Goal: Information Seeking & Learning: Learn about a topic

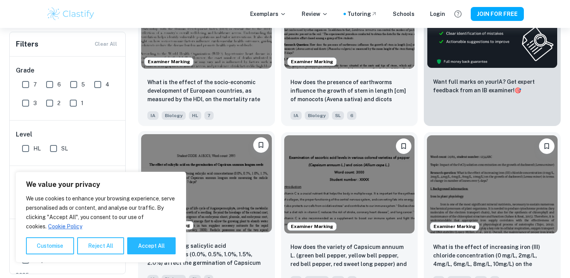
scroll to position [255, 0]
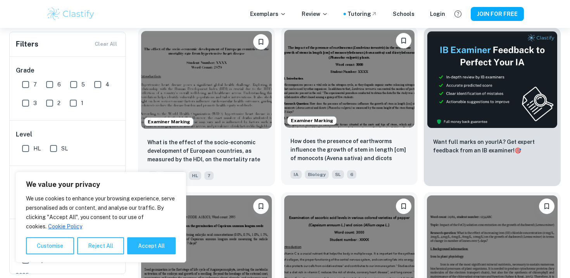
click at [358, 100] on img at bounding box center [349, 79] width 131 height 98
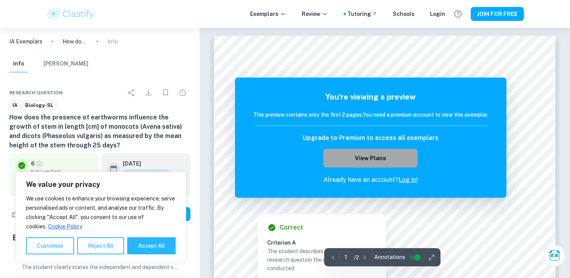
click at [393, 153] on button "View Plans" at bounding box center [370, 158] width 94 height 19
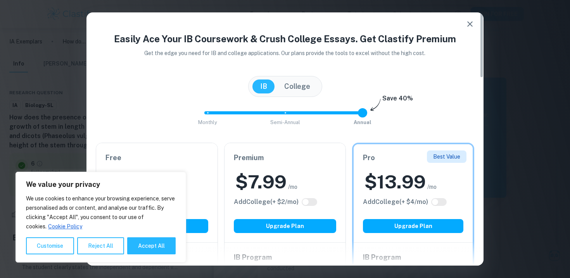
click at [462, 22] on button "button" at bounding box center [470, 24] width 16 height 16
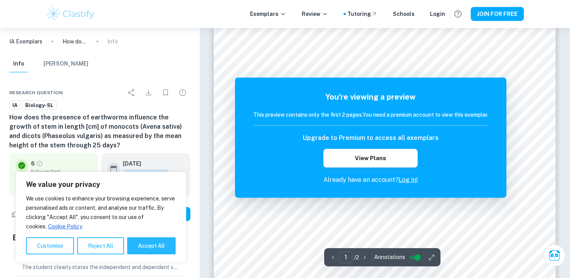
scroll to position [34, 0]
click at [498, 13] on button "JOIN FOR FREE" at bounding box center [497, 14] width 53 height 14
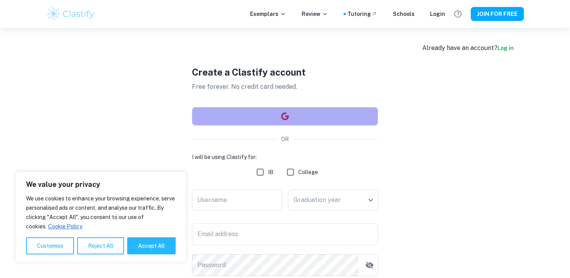
click at [295, 119] on button "button" at bounding box center [285, 116] width 186 height 19
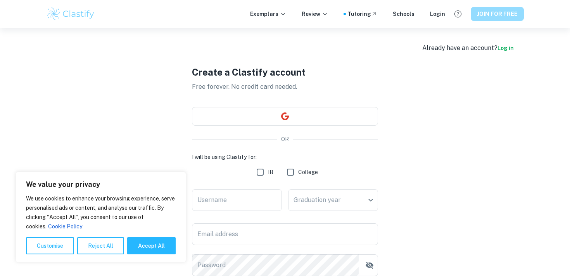
click at [500, 11] on button "JOIN FOR FREE" at bounding box center [497, 14] width 53 height 14
click at [494, 11] on button "JOIN FOR FREE" at bounding box center [497, 14] width 53 height 14
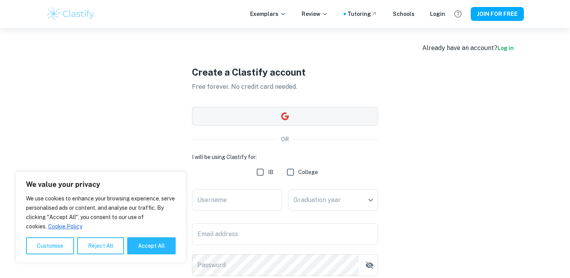
click at [334, 111] on button "button" at bounding box center [285, 116] width 186 height 19
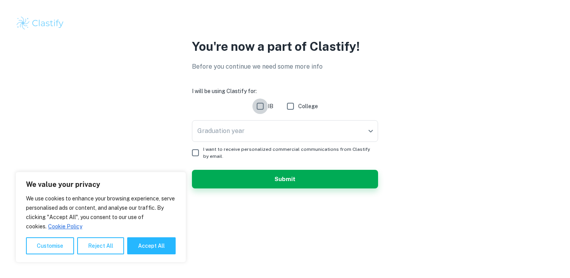
click at [263, 107] on input "IB" at bounding box center [260, 106] width 16 height 16
checkbox input "true"
click at [264, 121] on body "We value your privacy We use cookies to enhance your browsing experience, serve…" at bounding box center [285, 139] width 570 height 278
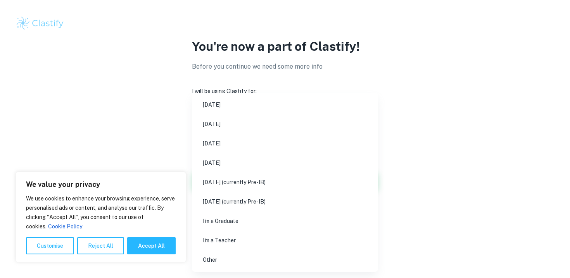
click at [417, 126] on div at bounding box center [285, 139] width 570 height 278
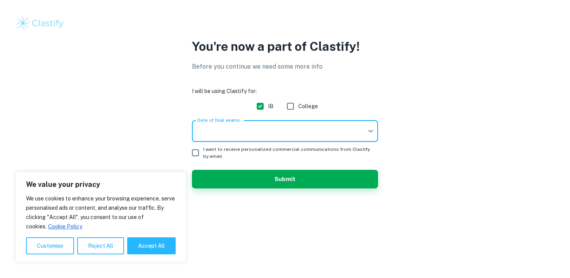
click at [290, 128] on body "We value your privacy We use cookies to enhance your browsing experience, serve…" at bounding box center [285, 139] width 570 height 278
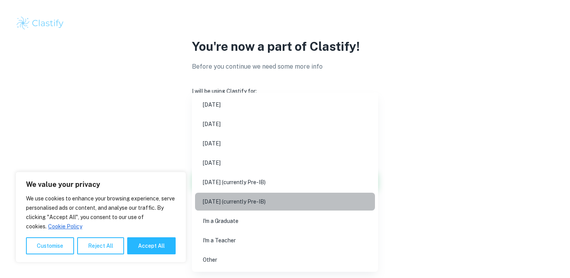
click at [307, 205] on li "[DATE] (currently Pre-IB)" at bounding box center [285, 202] width 180 height 18
type input "N27"
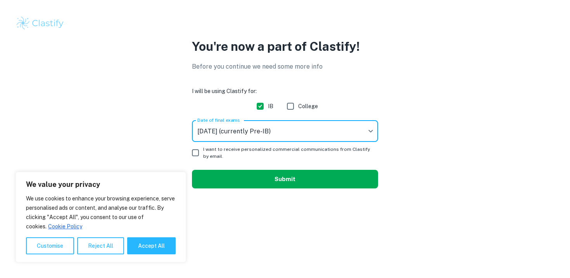
click at [262, 179] on button "Submit" at bounding box center [285, 179] width 186 height 19
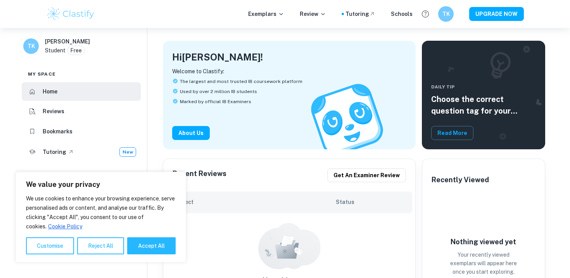
scroll to position [153, 0]
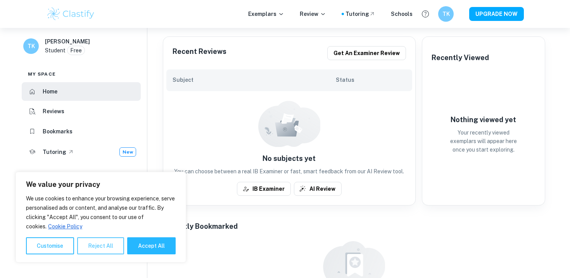
click at [101, 252] on button "Reject All" at bounding box center [100, 245] width 47 height 17
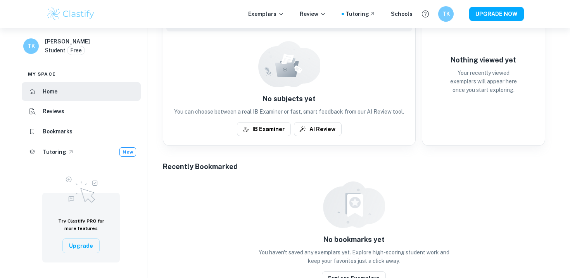
scroll to position [0, 0]
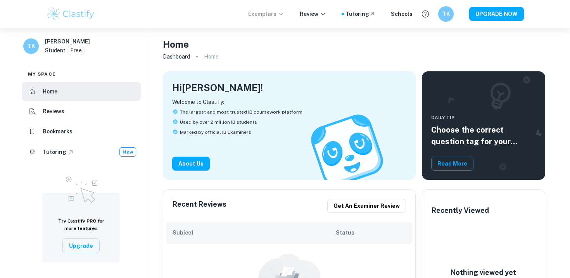
click at [263, 14] on p "Exemplars" at bounding box center [266, 14] width 36 height 9
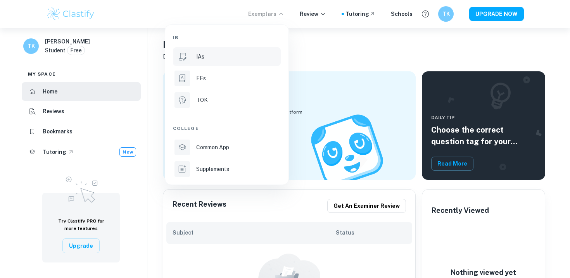
click at [200, 62] on li "IAs" at bounding box center [227, 56] width 108 height 19
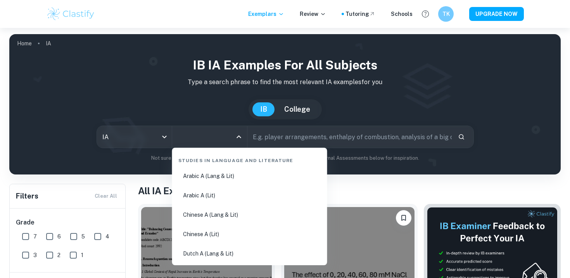
click at [231, 137] on input "All Subjects" at bounding box center [204, 136] width 56 height 15
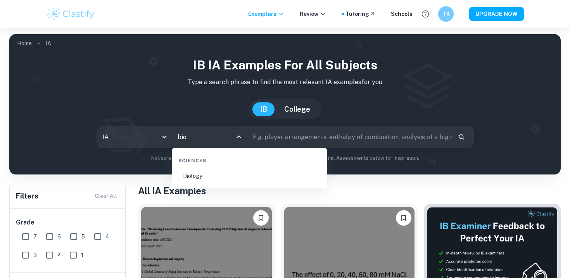
click at [201, 172] on li "Biology" at bounding box center [249, 176] width 149 height 18
type input "Biology"
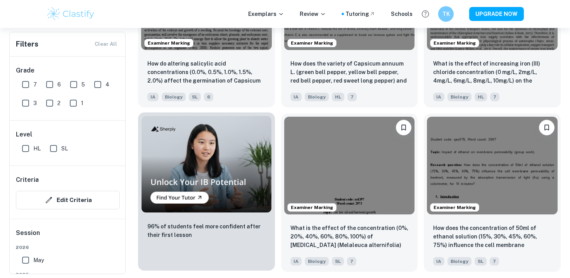
scroll to position [497, 0]
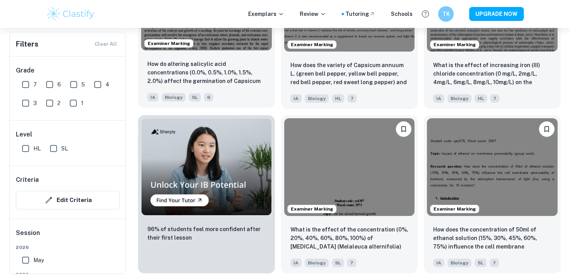
click at [222, 71] on p "How do altering salicylic acid concentrations (0.0%, 0.5%, 1.0%, 1.5%, 2.0%) af…" at bounding box center [206, 73] width 118 height 26
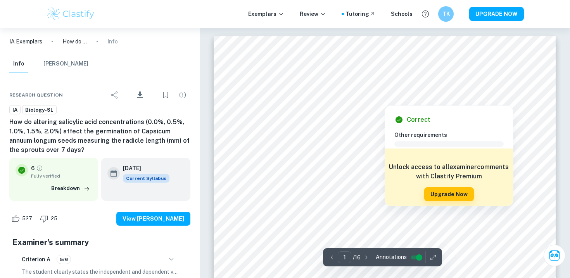
click at [482, 100] on div at bounding box center [384, 99] width 239 height 8
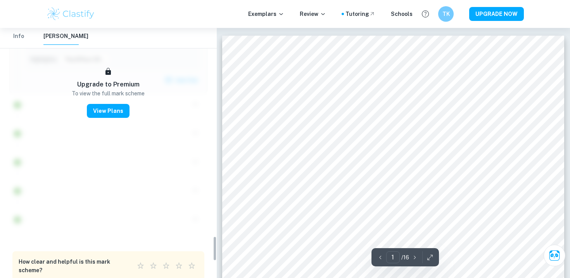
scroll to position [2095, 0]
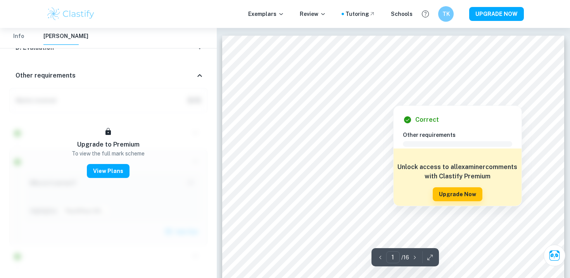
click at [339, 98] on div at bounding box center [392, 99] width 239 height 8
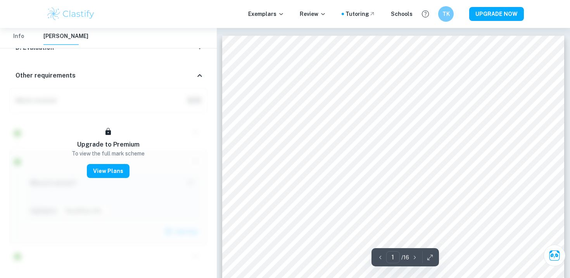
scroll to position [2, 0]
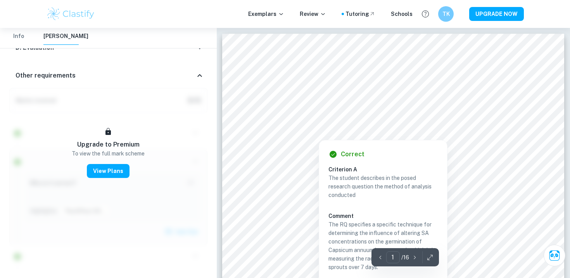
click at [333, 138] on div "Correct Criterion A The student describes in the posed research question the me…" at bounding box center [383, 228] width 129 height 184
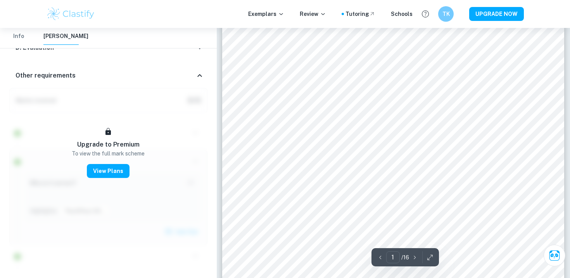
scroll to position [207, 0]
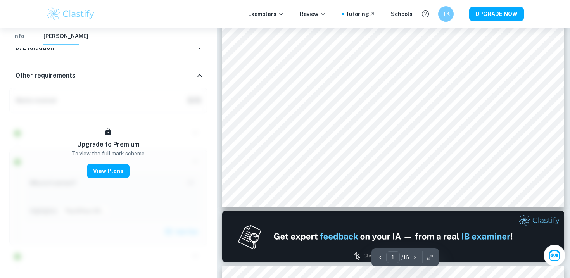
type input "2"
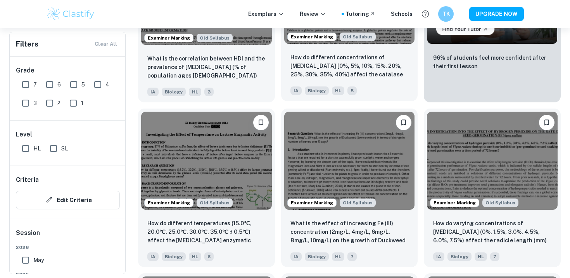
scroll to position [2321, 0]
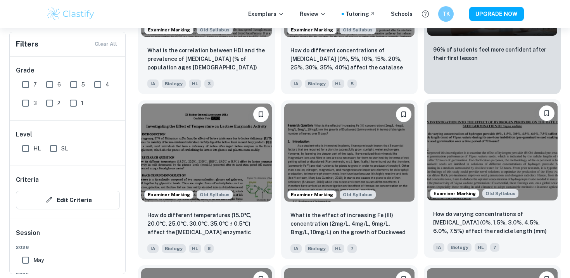
click at [450, 146] on img at bounding box center [492, 151] width 131 height 98
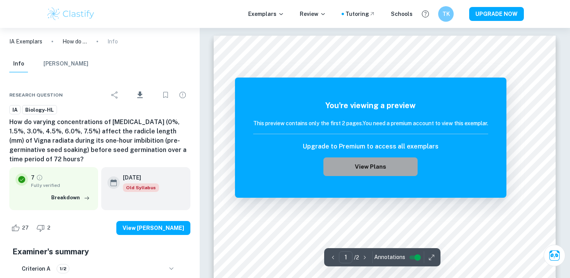
click at [387, 165] on button "View Plans" at bounding box center [370, 166] width 94 height 19
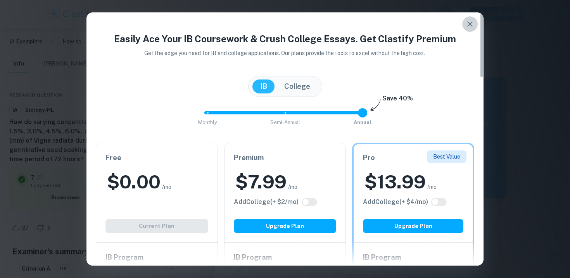
click at [470, 17] on button "button" at bounding box center [470, 24] width 16 height 16
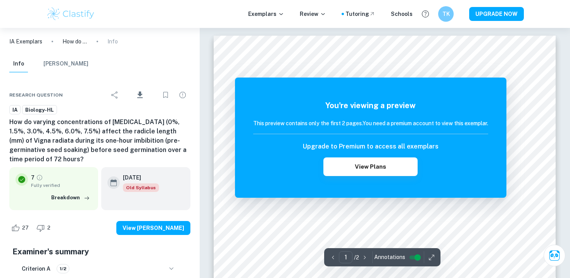
click at [200, 28] on div at bounding box center [200, 28] width 0 height 0
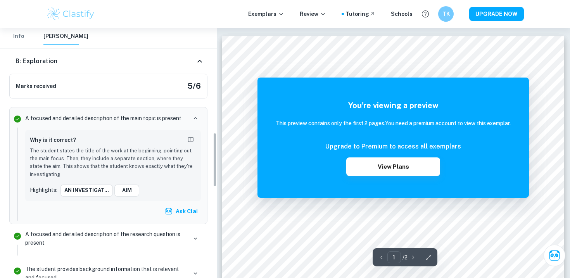
scroll to position [481, 0]
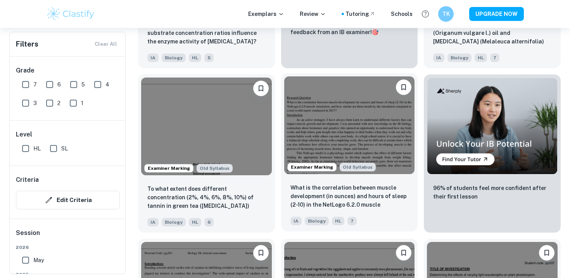
scroll to position [4816, 0]
click at [396, 133] on img at bounding box center [349, 125] width 131 height 98
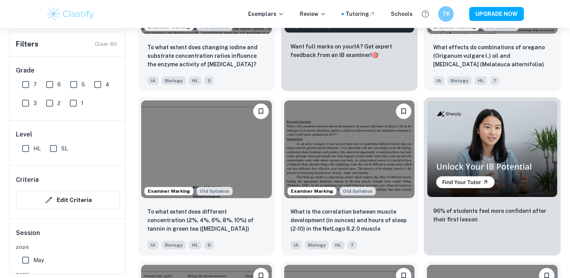
scroll to position [4804, 0]
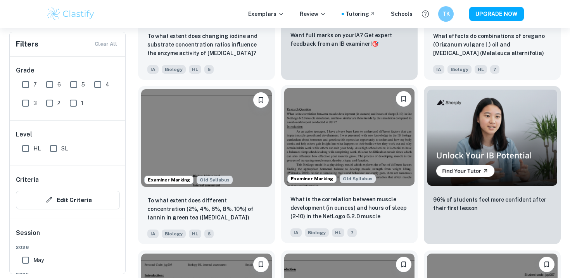
click at [362, 145] on img at bounding box center [349, 137] width 131 height 98
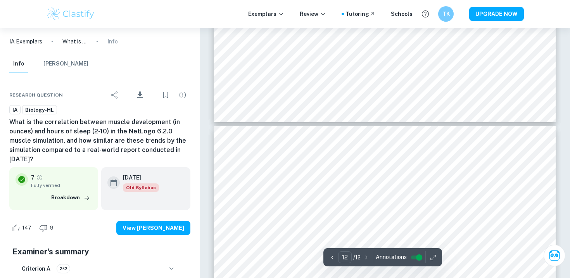
scroll to position [5280, 0]
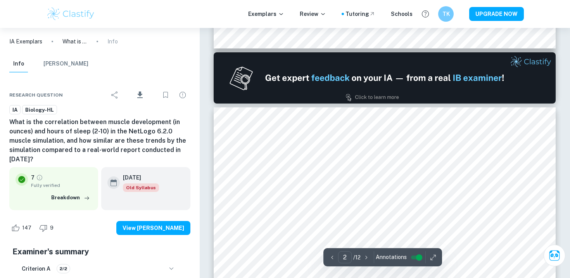
type input "1"
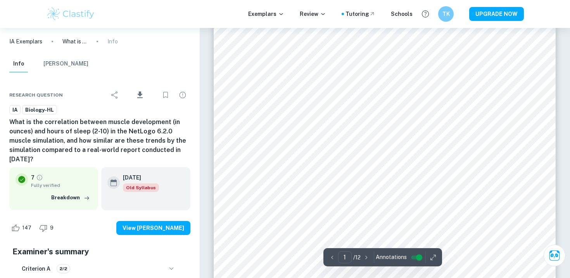
scroll to position [0, 0]
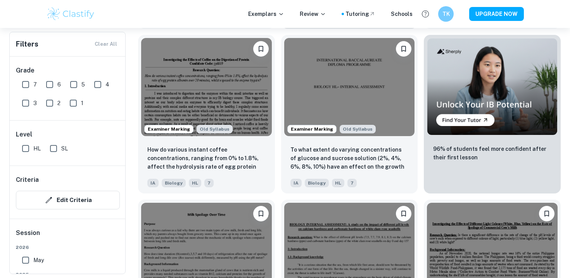
scroll to position [7598, 0]
